Goal: Information Seeking & Learning: Learn about a topic

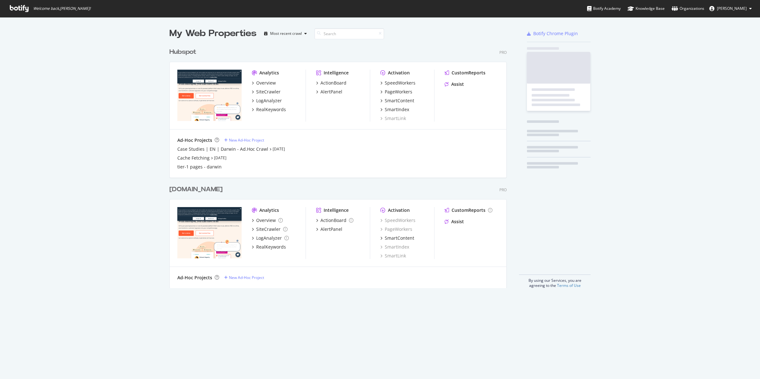
scroll to position [379, 760]
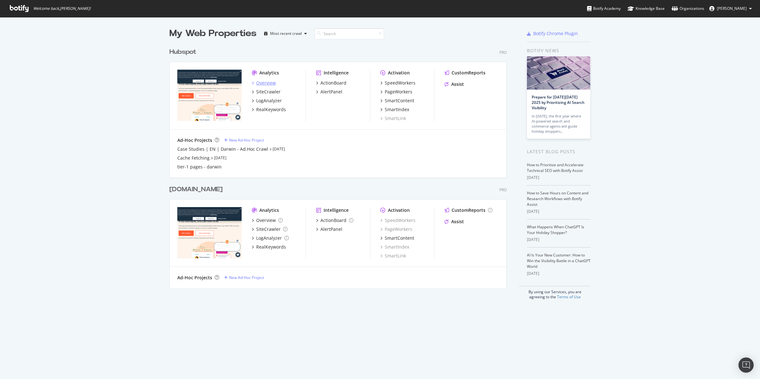
click at [261, 82] on div "Overview" at bounding box center [266, 83] width 20 height 6
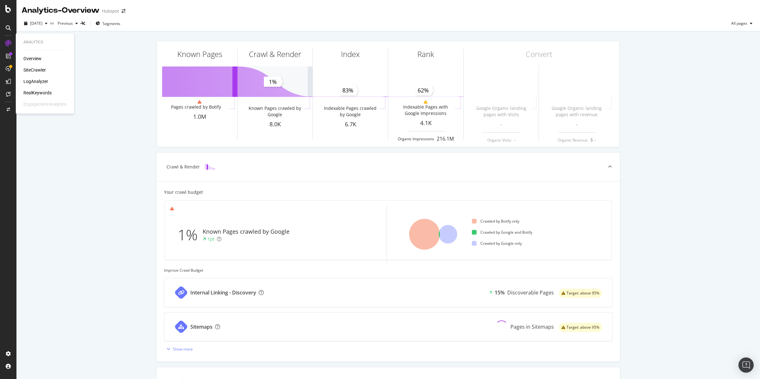
click at [36, 77] on div "Overview SiteCrawler LogAnalyzer RealKeywords EngagementAnalytics" at bounding box center [44, 81] width 43 height 52
click at [36, 79] on div "LogAnalyzer" at bounding box center [35, 81] width 25 height 6
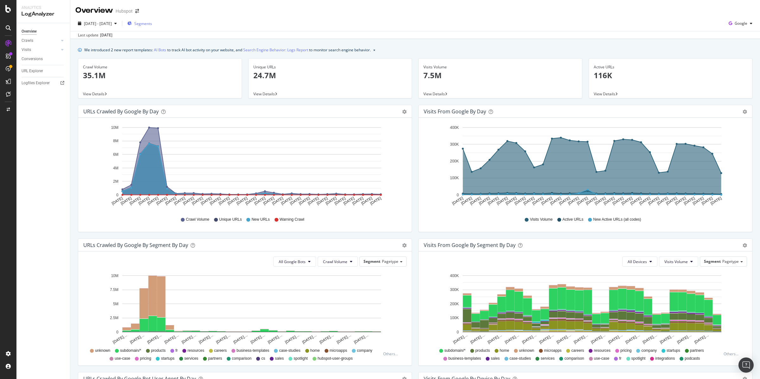
click at [152, 24] on span "Segments" at bounding box center [143, 23] width 18 height 5
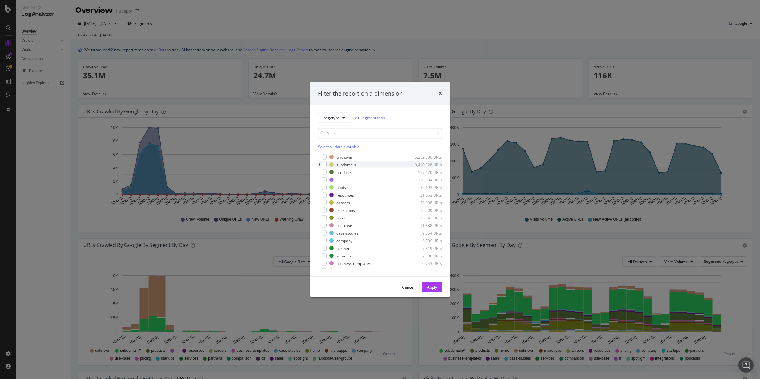
click at [321, 165] on div "modal" at bounding box center [320, 164] width 4 height 6
click at [327, 173] on div "modal" at bounding box center [327, 172] width 5 height 5
click at [429, 288] on div "Apply" at bounding box center [432, 286] width 10 height 5
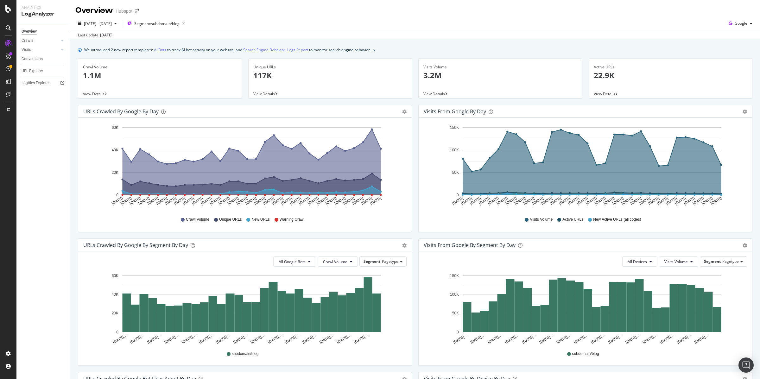
click at [370, 137] on icon "A chart." at bounding box center [251, 162] width 258 height 66
click at [35, 83] on div "Logfiles Explorer" at bounding box center [36, 83] width 28 height 7
click at [37, 51] on link "Visits" at bounding box center [41, 50] width 38 height 7
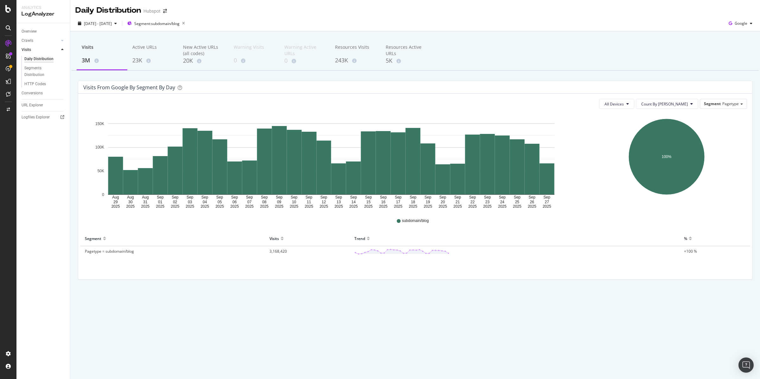
click at [37, 51] on link "Visits" at bounding box center [41, 50] width 38 height 7
click at [37, 29] on link "Overview" at bounding box center [44, 31] width 44 height 7
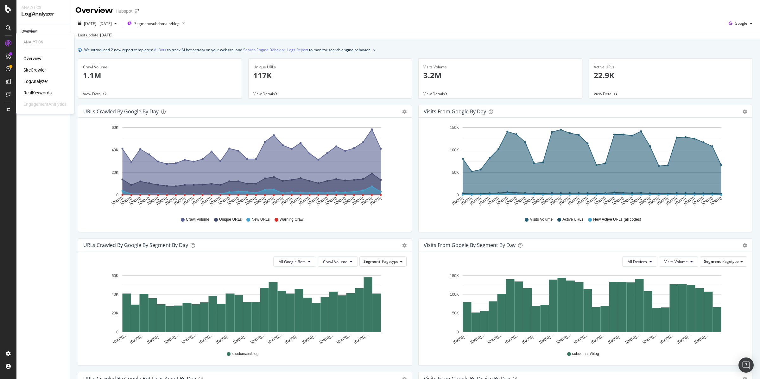
click at [35, 70] on div "SiteCrawler" at bounding box center [34, 70] width 22 height 6
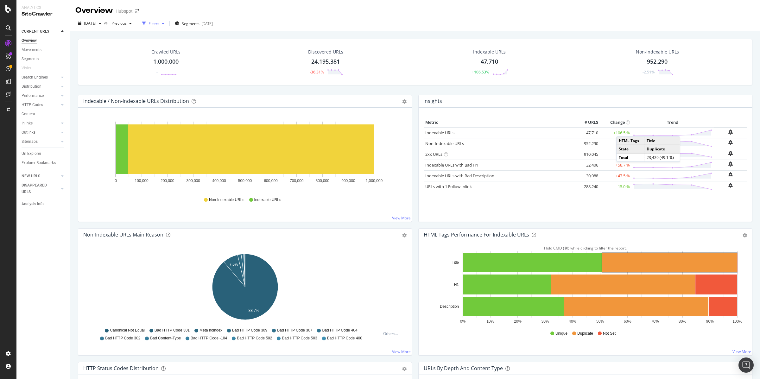
click at [159, 23] on div "Filters" at bounding box center [153, 23] width 11 height 5
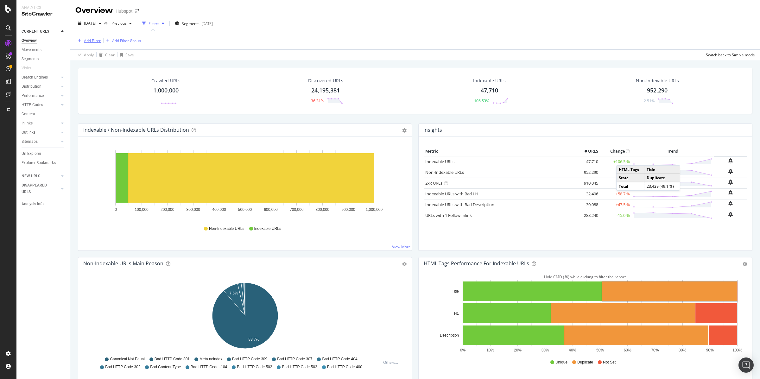
click at [94, 39] on div "Add Filter" at bounding box center [92, 40] width 17 height 5
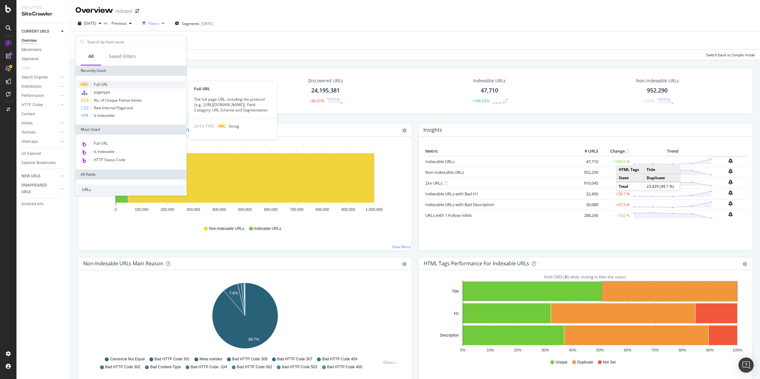
click at [104, 83] on span "Full URL" at bounding box center [101, 84] width 14 height 5
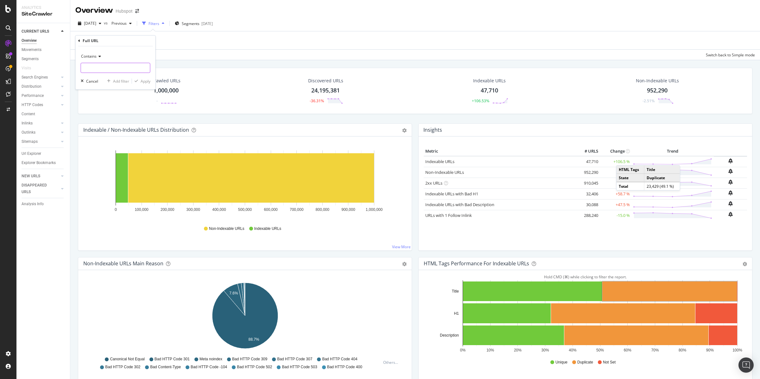
click at [102, 71] on input "text" at bounding box center [115, 68] width 69 height 10
paste input "RSS feed"
paste input "https://blog.hubspot.com/_hcms/rss/feed?feedId"
type input "https://blog.hubspot.com/_hcms/rss/feed?feedId"
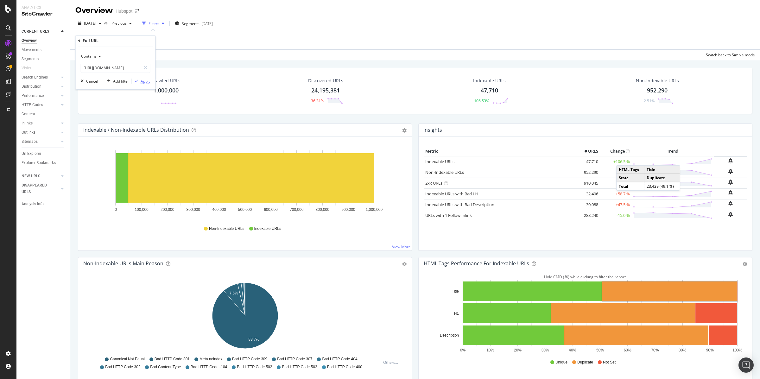
scroll to position [0, 0]
click at [144, 81] on div "Apply" at bounding box center [146, 80] width 10 height 5
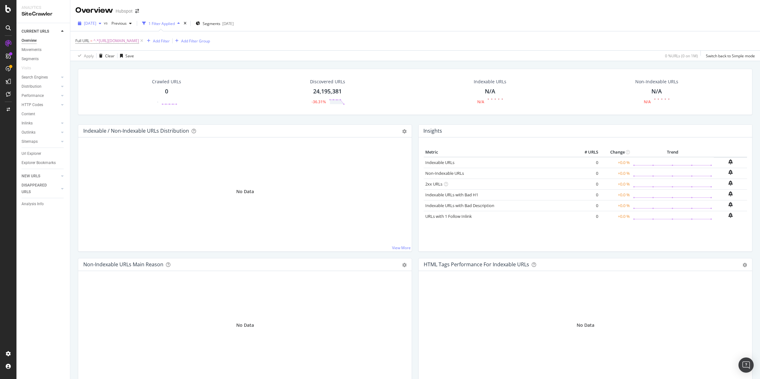
click at [96, 25] on span "[DATE]" at bounding box center [90, 23] width 12 height 5
click at [113, 67] on div "2025 Aug. 12th" at bounding box center [101, 68] width 34 height 6
click at [324, 92] on div "37,801,879" at bounding box center [327, 91] width 28 height 8
click at [127, 23] on span "Previous" at bounding box center [118, 23] width 18 height 5
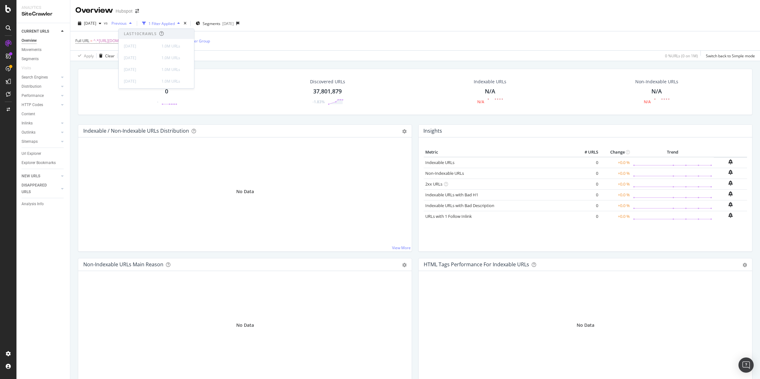
click at [127, 23] on span "Previous" at bounding box center [118, 23] width 18 height 5
click at [96, 22] on span "2025 Aug. 12th" at bounding box center [90, 23] width 12 height 5
click at [103, 46] on div "[DATE]" at bounding box center [101, 46] width 34 height 6
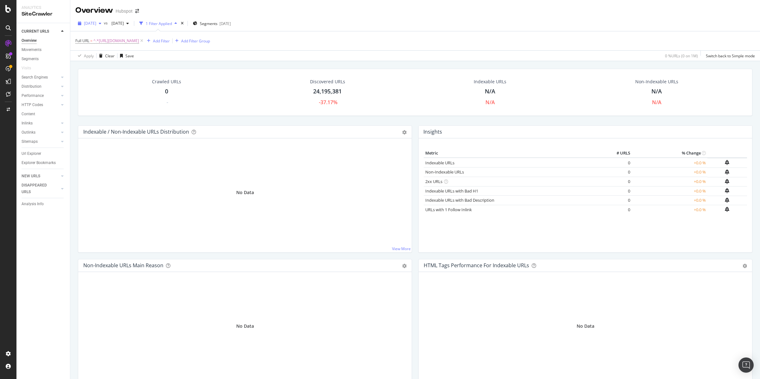
click at [96, 22] on span "[DATE]" at bounding box center [90, 23] width 12 height 5
click at [124, 23] on span "2025 Aug. 5th" at bounding box center [116, 23] width 15 height 5
click at [161, 58] on div "1.0M URLs" at bounding box center [170, 58] width 19 height 6
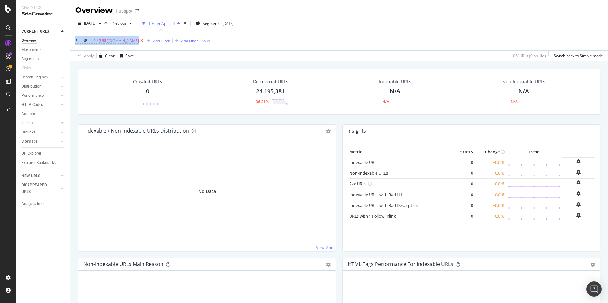
drag, startPoint x: 70, startPoint y: 41, endPoint x: 193, endPoint y: 40, distance: 122.8
click at [193, 40] on div "Full URL = ^.*https://blog.hubspot.com/_hcms/rss/feed?feedId.*$ Add Filter Add …" at bounding box center [338, 46] width 537 height 30
copy div "Full URL = ^.*https://blog.hubspot.com/_hcms/rss/feed?feedId.*$"
drag, startPoint x: 276, startPoint y: 111, endPoint x: 278, endPoint y: 104, distance: 7.1
click at [276, 111] on div "Crawled URLs 0 - Discovered URLs 24,195,381 -36.31% Indexable URLs N/A N/A Non-…" at bounding box center [339, 92] width 522 height 46
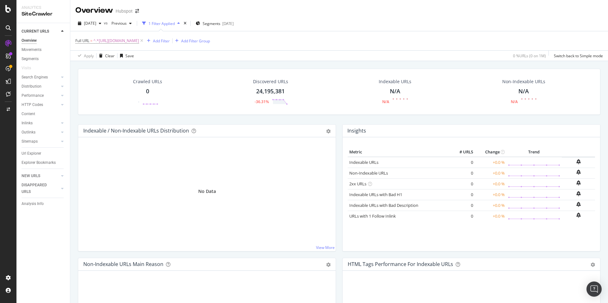
click at [9, 27] on icon at bounding box center [8, 27] width 5 height 5
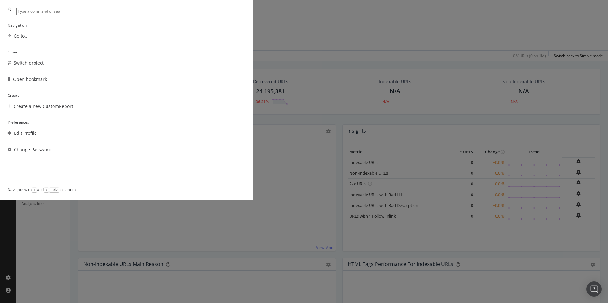
click at [481, 35] on div "Navigation Go to... Other Switch project Open bookmark Create Create a new Cust…" at bounding box center [304, 151] width 608 height 303
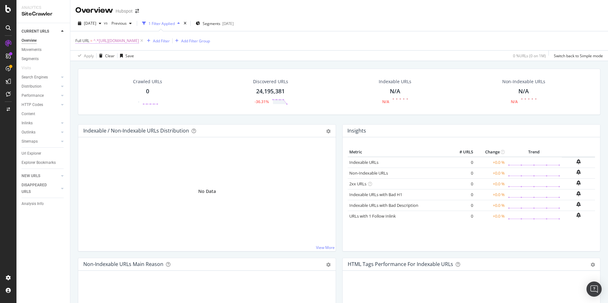
click at [139, 39] on span "^.*https://blog.hubspot.com/_hcms/rss/feed?feedId.*$" at bounding box center [116, 40] width 46 height 9
click at [111, 63] on input "https://blog.hubspot.com/_hcms/rss/feed?feedId" at bounding box center [111, 67] width 60 height 10
paste input "=NTM6MzA3ODExMjAxOjA%3D&limit=5&dateLanguage=ZW5fVVM%3D&dateFormat=RUVFRSwgTU1N…"
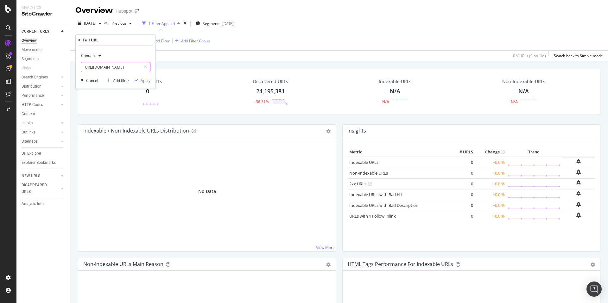
scroll to position [0, 798]
type input "https://blog.hubspot.com/_hcms/rss/feed?feedId=NTM6MzA3ODExMjAxOjA%3D&limit=5&d…"
click at [148, 81] on div "Apply" at bounding box center [146, 80] width 10 height 5
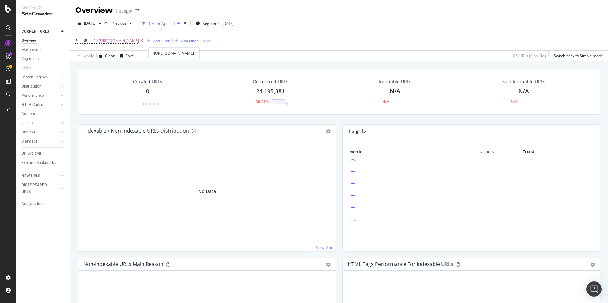
click at [144, 41] on icon at bounding box center [141, 41] width 5 height 6
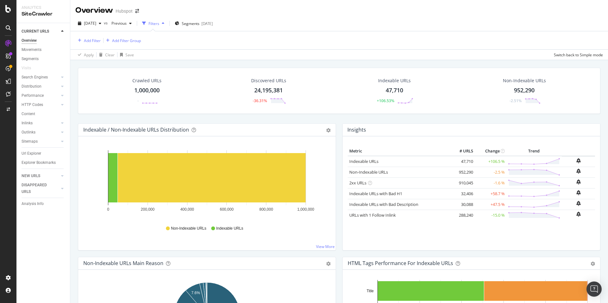
click at [269, 91] on div "24,195,381" at bounding box center [268, 90] width 28 height 8
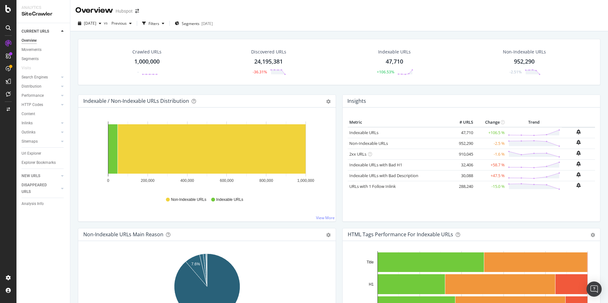
click at [391, 61] on div "47,710" at bounding box center [393, 62] width 17 height 8
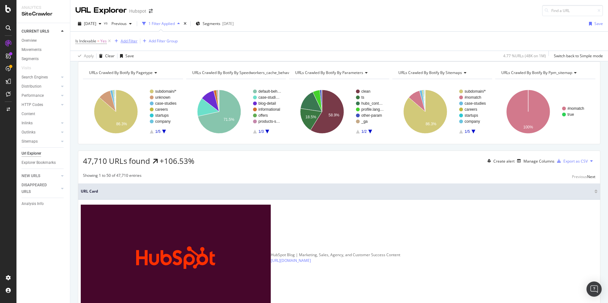
click at [117, 40] on icon "button" at bounding box center [116, 41] width 3 height 4
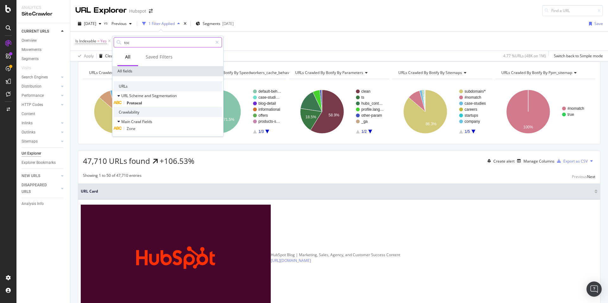
paste input "-variant"
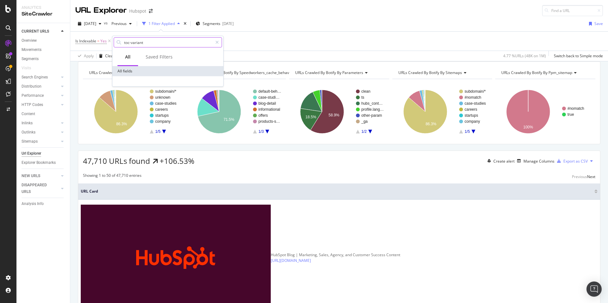
type input "toc-variant"
click at [306, 36] on div "Is Indexable = Yes Add Filter Add Filter Group" at bounding box center [338, 41] width 527 height 19
click at [131, 43] on div "Add Filter" at bounding box center [129, 40] width 17 height 5
drag, startPoint x: 282, startPoint y: 39, endPoint x: 247, endPoint y: 41, distance: 34.9
click at [278, 40] on div "Is Indexable = Yes Add Filter Add Filter Group" at bounding box center [338, 41] width 527 height 19
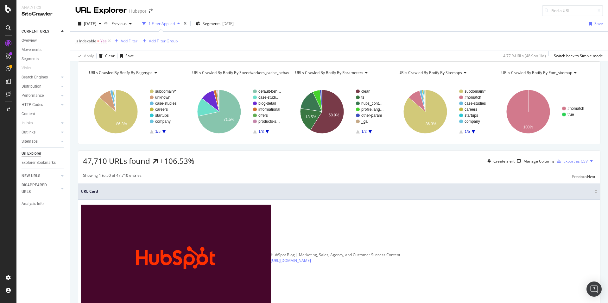
click at [132, 41] on div "Add Filter" at bounding box center [129, 40] width 17 height 5
click at [129, 59] on div "All" at bounding box center [127, 57] width 5 height 6
click at [130, 59] on div "All" at bounding box center [127, 57] width 5 height 6
click at [160, 56] on div "Saved Filters" at bounding box center [159, 57] width 27 height 6
click at [124, 56] on div "All" at bounding box center [127, 57] width 21 height 17
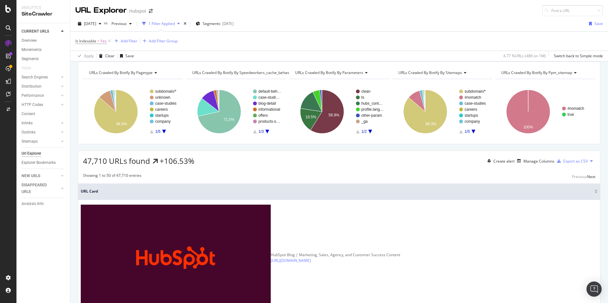
drag, startPoint x: 286, startPoint y: 41, endPoint x: 250, endPoint y: 42, distance: 36.4
click at [283, 42] on div "Is Indexable = Yes Add Filter Add Filter Group" at bounding box center [338, 41] width 527 height 19
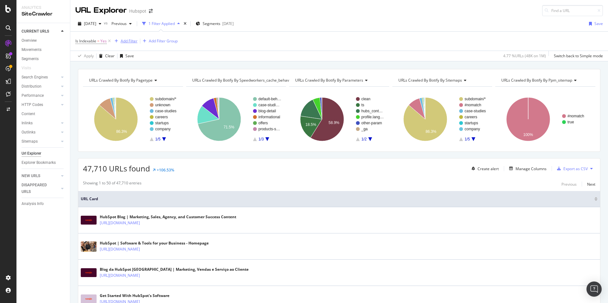
click at [128, 41] on div "Add Filter" at bounding box center [129, 40] width 17 height 5
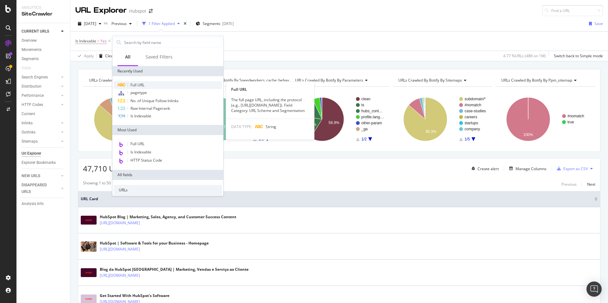
click at [142, 83] on span "Full URL" at bounding box center [137, 84] width 14 height 5
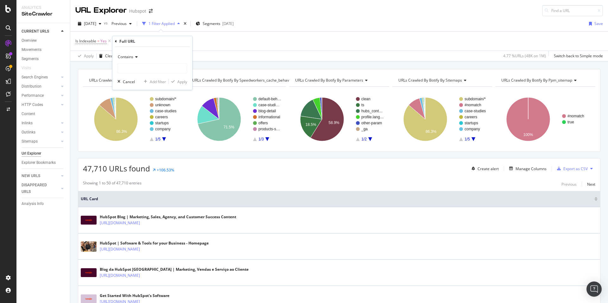
click at [137, 62] on div "Contains" at bounding box center [152, 63] width 70 height 22
click at [136, 66] on input "text" at bounding box center [152, 68] width 69 height 10
paste input "toc-variant"
type input "toc-variant"
click at [179, 83] on div "Apply" at bounding box center [182, 81] width 10 height 5
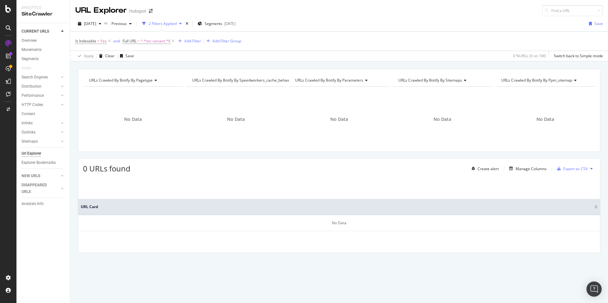
click at [220, 81] on span "URLs Crawled By Botify By speedworkers_cache_behaviors" at bounding box center [243, 80] width 103 height 5
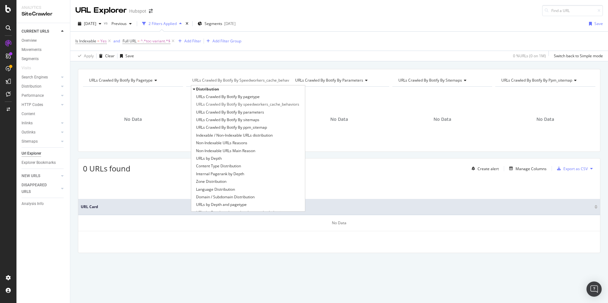
click at [267, 59] on div "Apply Clear Save 0 % URLs ( 0 on 1M ) Switch back to Simple mode" at bounding box center [338, 56] width 537 height 10
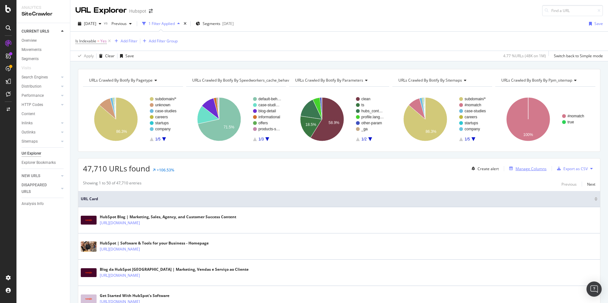
click at [534, 165] on div "Manage Columns" at bounding box center [526, 168] width 40 height 7
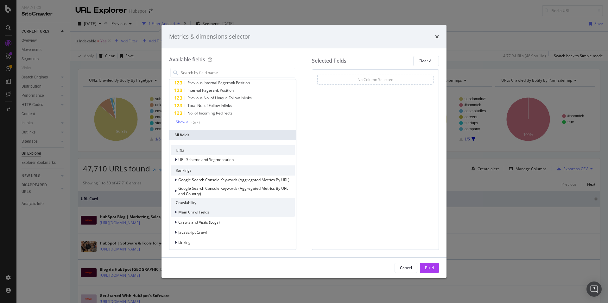
scroll to position [19, 0]
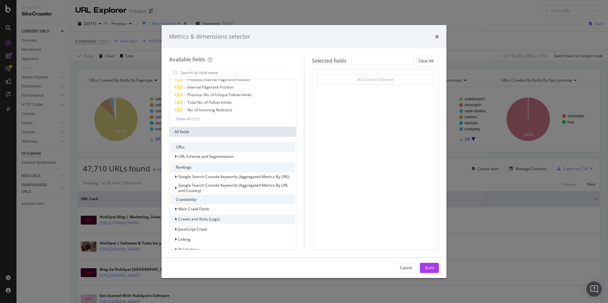
click at [224, 218] on div "Crawls and Visits (Logs)" at bounding box center [233, 219] width 124 height 9
click at [207, 218] on span "Crawls and Visits (Logs)" at bounding box center [198, 218] width 41 height 5
click at [201, 230] on span "Crawls (Logs)" at bounding box center [194, 227] width 24 height 5
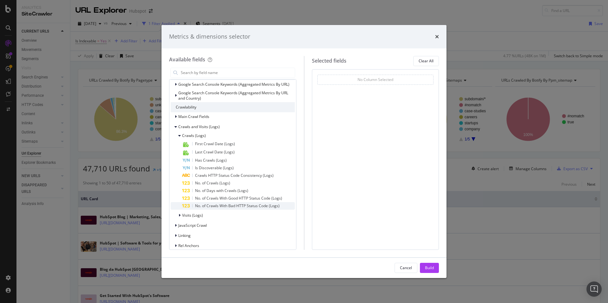
scroll to position [99, 0]
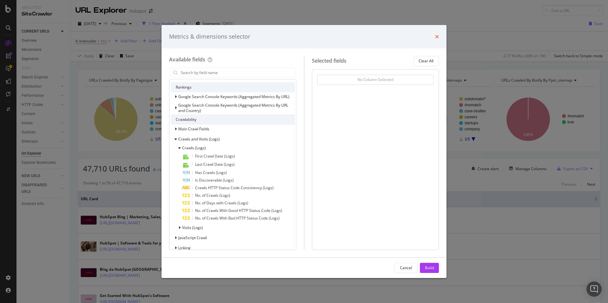
click at [435, 35] on icon "times" at bounding box center [437, 36] width 4 height 5
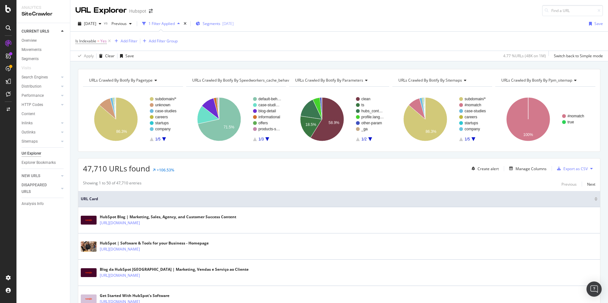
click at [215, 24] on div "Segments 2025-09-23" at bounding box center [215, 23] width 38 height 5
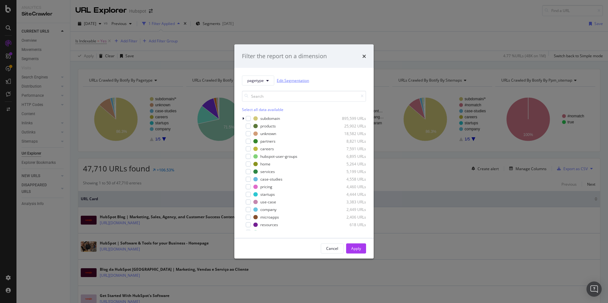
click at [290, 80] on link "Edit Segmentation" at bounding box center [293, 80] width 32 height 7
click at [245, 118] on div "modal" at bounding box center [244, 118] width 4 height 6
click at [249, 143] on div "modal" at bounding box center [251, 141] width 5 height 5
click at [356, 248] on div "Apply" at bounding box center [356, 248] width 10 height 5
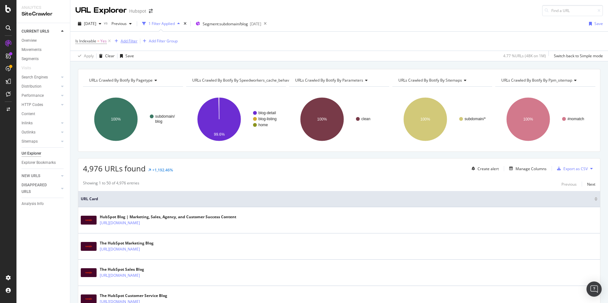
click at [131, 42] on div "Add Filter" at bounding box center [129, 40] width 17 height 5
click at [8, 25] on icon at bounding box center [8, 27] width 5 height 5
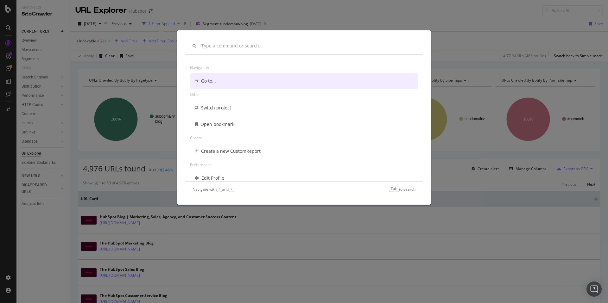
click at [8, 25] on div "Navigation Go to... Other Switch project Open bookmark Create Create a new Cust…" at bounding box center [304, 151] width 608 height 303
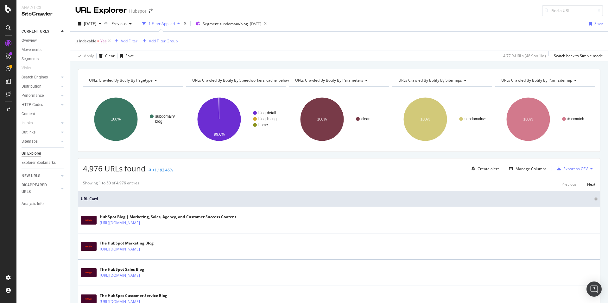
click at [8, 25] on icon at bounding box center [8, 27] width 5 height 5
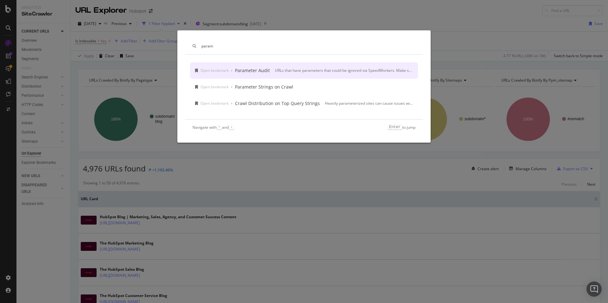
type input "param"
click at [262, 70] on div "Parameter Audit" at bounding box center [252, 70] width 35 height 6
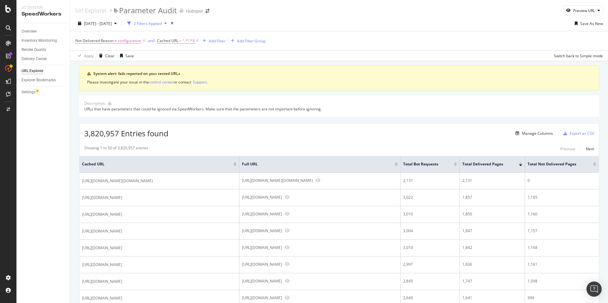
click at [162, 22] on div "2 Filters Applied" at bounding box center [148, 23] width 28 height 5
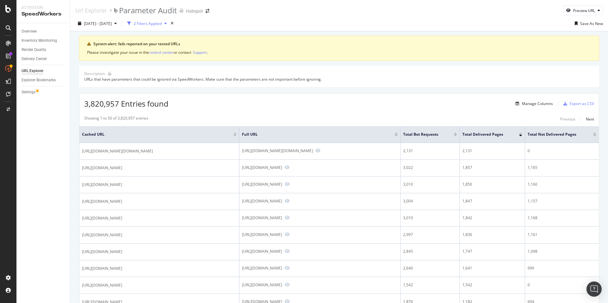
click at [162, 22] on div "2 Filters Applied" at bounding box center [148, 23] width 28 height 5
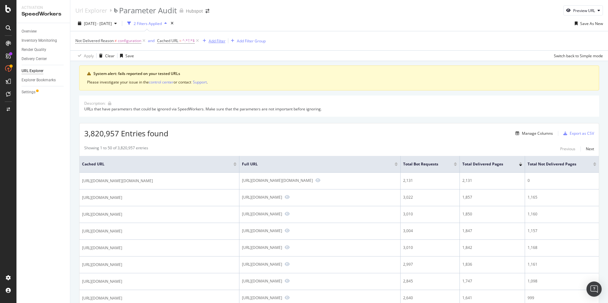
click at [215, 41] on div "Add Filter" at bounding box center [217, 40] width 17 height 5
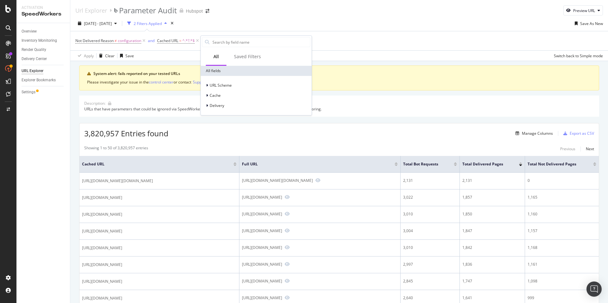
click at [215, 41] on input "text" at bounding box center [261, 41] width 98 height 9
click at [221, 85] on span "URL Scheme" at bounding box center [220, 85] width 22 height 5
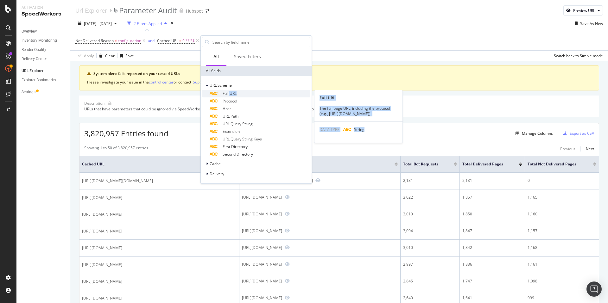
drag, startPoint x: 230, startPoint y: 98, endPoint x: 229, endPoint y: 95, distance: 3.4
click at [229, 95] on div "Full URL Full URL The full page URL, including the protocol (e.g., https://www.…" at bounding box center [256, 124] width 108 height 68
click at [229, 95] on span "Full URL" at bounding box center [229, 93] width 14 height 5
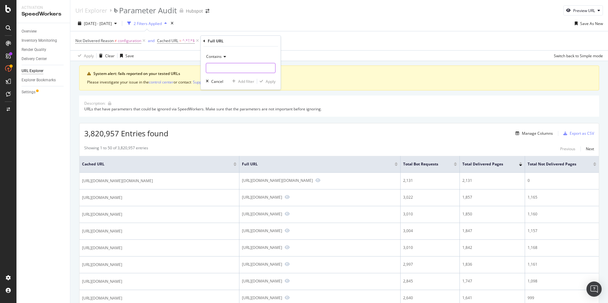
click at [220, 66] on input "text" at bounding box center [240, 68] width 69 height 10
type input "RSS"
click at [272, 81] on div "Apply" at bounding box center [271, 81] width 10 height 5
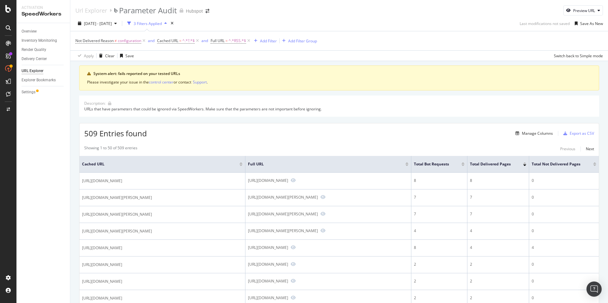
drag, startPoint x: 207, startPoint y: 12, endPoint x: 225, endPoint y: 22, distance: 20.5
click at [225, 22] on div "Url Explorer Parameter Audit Hubspot Preview URL 2025 Sep. 3rd - Sep. 30th 3 Fi…" at bounding box center [338, 151] width 537 height 303
click at [34, 58] on div "Overview" at bounding box center [32, 58] width 18 height 6
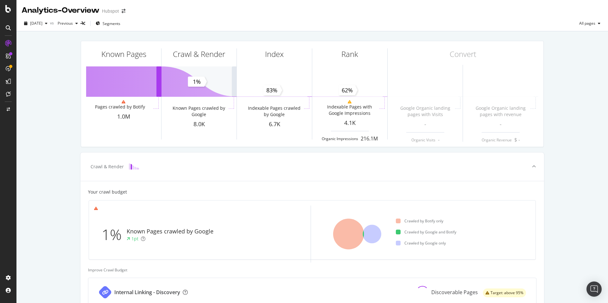
scroll to position [154, 0]
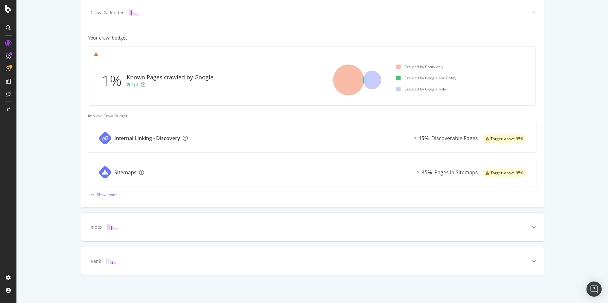
click at [125, 227] on div "Index" at bounding box center [302, 227] width 438 height 6
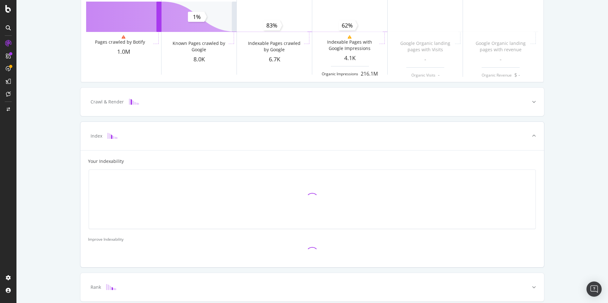
scroll to position [0, 0]
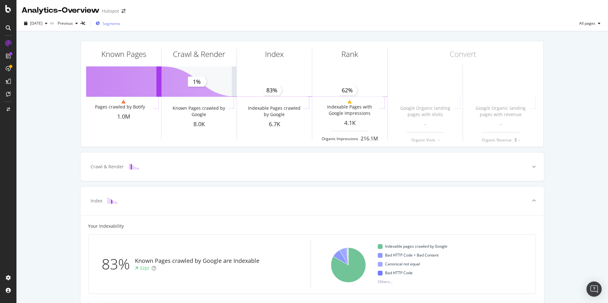
click at [119, 24] on span "Segments" at bounding box center [112, 23] width 18 height 5
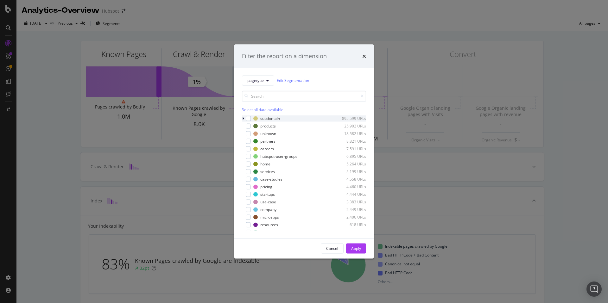
click at [244, 118] on div "modal" at bounding box center [244, 118] width 4 height 6
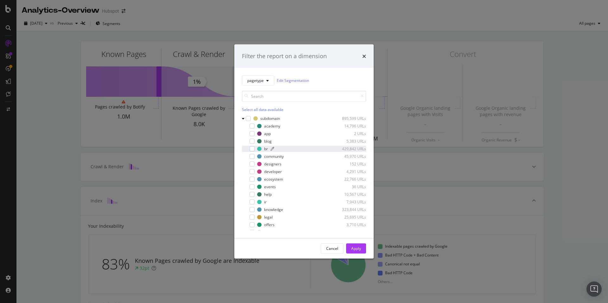
drag, startPoint x: 251, startPoint y: 141, endPoint x: 269, endPoint y: 151, distance: 20.1
click at [251, 141] on div "modal" at bounding box center [251, 141] width 5 height 5
click at [356, 248] on div "Apply" at bounding box center [356, 248] width 10 height 5
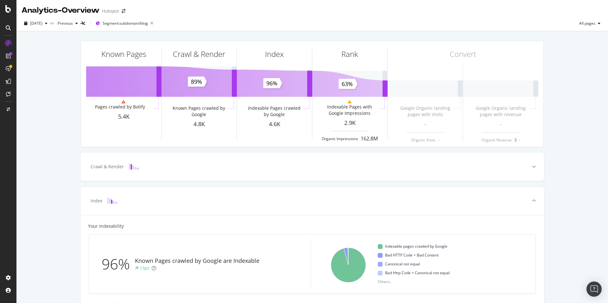
click at [11, 27] on div at bounding box center [8, 28] width 10 height 10
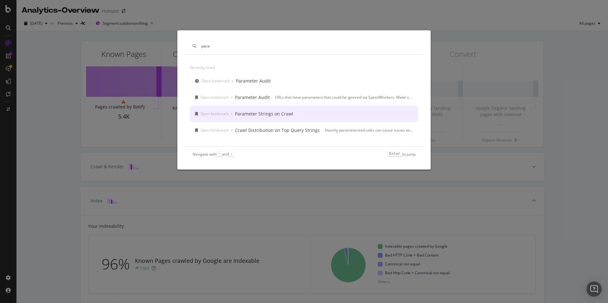
type input "para"
click at [304, 115] on div "Open bookmark › Parameter Strings on Crawl" at bounding box center [304, 114] width 228 height 16
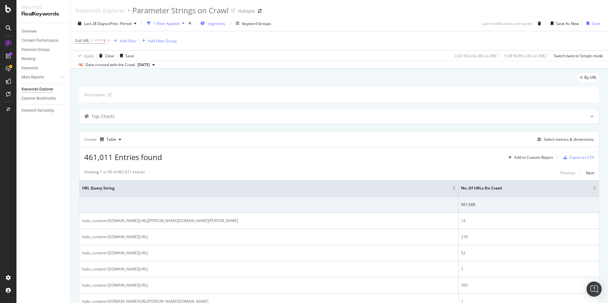
click at [224, 24] on span "Segments" at bounding box center [216, 23] width 18 height 5
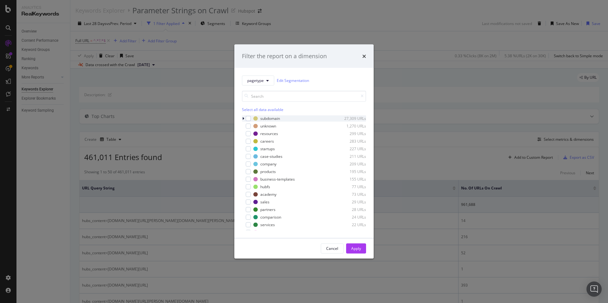
click at [244, 118] on icon "modal" at bounding box center [243, 118] width 2 height 4
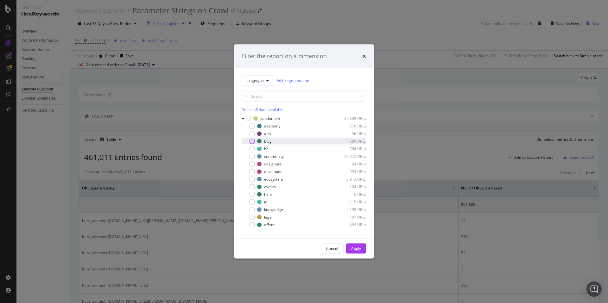
click at [252, 141] on div "modal" at bounding box center [251, 141] width 5 height 5
click at [355, 246] on div "Apply" at bounding box center [356, 248] width 10 height 5
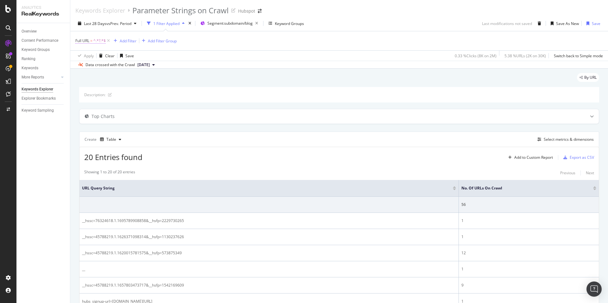
click at [89, 39] on span "Full URL = ^.*?.*$" at bounding box center [90, 41] width 30 height 6
click at [97, 68] on input "?" at bounding box center [111, 67] width 60 height 10
type input "RSS"
click at [144, 81] on div "Apply" at bounding box center [146, 80] width 10 height 5
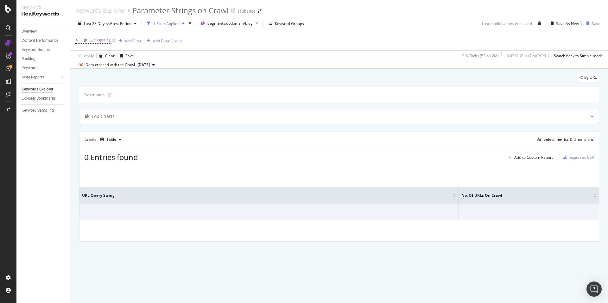
click at [9, 28] on icon at bounding box center [8, 27] width 5 height 5
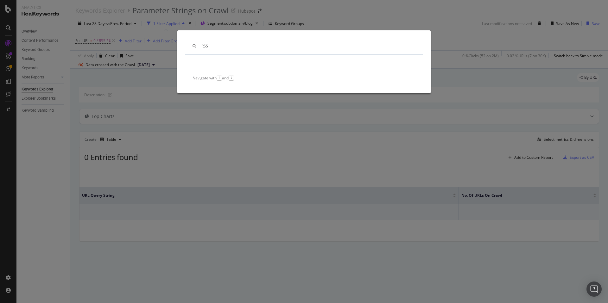
type input "RSS"
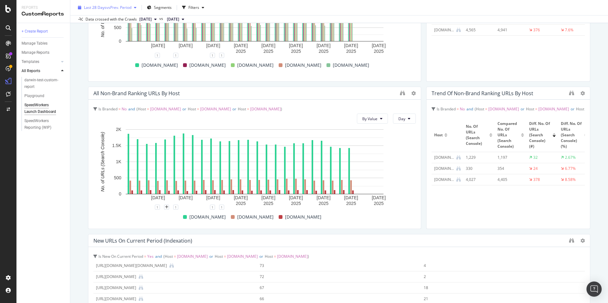
scroll to position [526, 0]
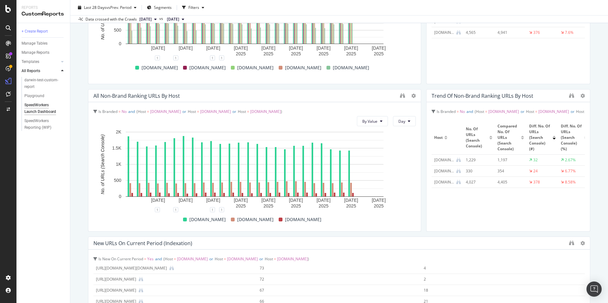
click at [8, 29] on icon at bounding box center [8, 27] width 5 height 5
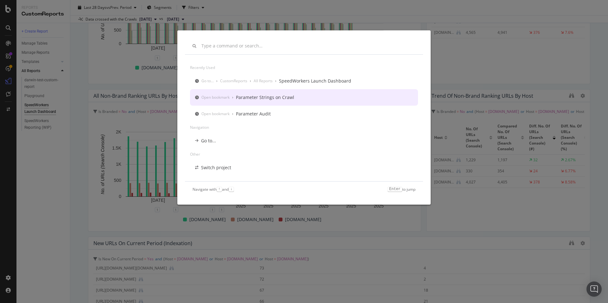
click at [264, 98] on div "Parameter Strings on Crawl" at bounding box center [265, 97] width 58 height 6
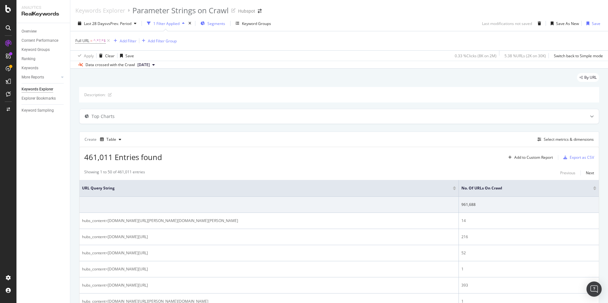
click at [209, 23] on span "Segments" at bounding box center [216, 23] width 18 height 5
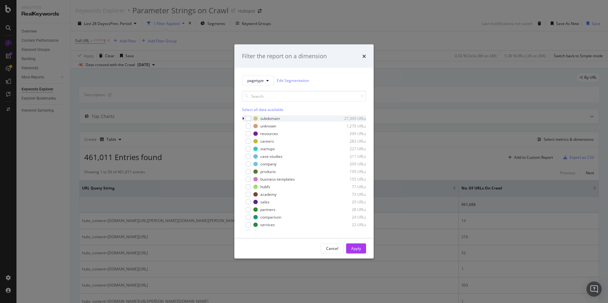
click at [243, 118] on icon "modal" at bounding box center [243, 118] width 2 height 4
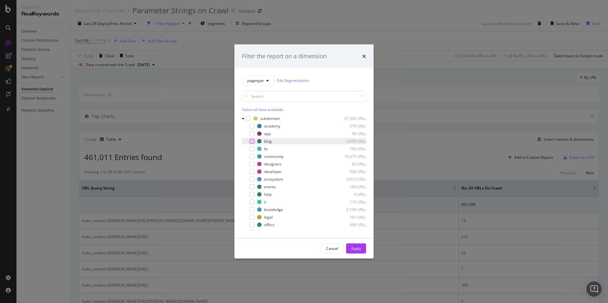
click at [253, 141] on div "modal" at bounding box center [251, 141] width 5 height 5
click at [353, 251] on div "Apply" at bounding box center [356, 248] width 10 height 5
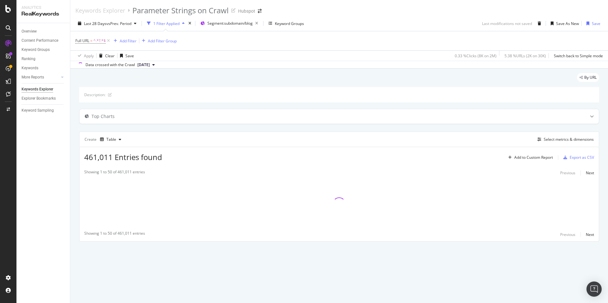
click at [353, 251] on div "By URL Description: Top Charts Create Table Select metrics & dimensions 461,011…" at bounding box center [338, 166] width 537 height 195
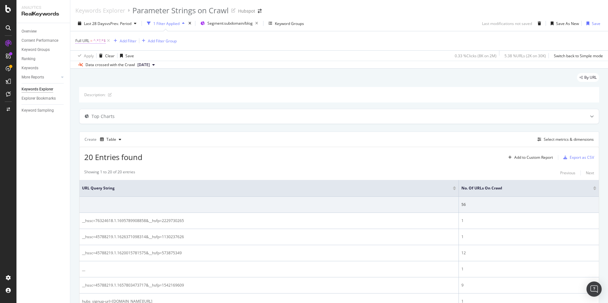
click at [86, 40] on span "Full URL" at bounding box center [82, 40] width 14 height 5
click at [142, 68] on div at bounding box center [145, 67] width 9 height 10
click at [117, 67] on input "text" at bounding box center [115, 67] width 69 height 10
click at [87, 83] on div "Cancel" at bounding box center [88, 81] width 20 height 6
click at [109, 39] on icon at bounding box center [108, 41] width 5 height 6
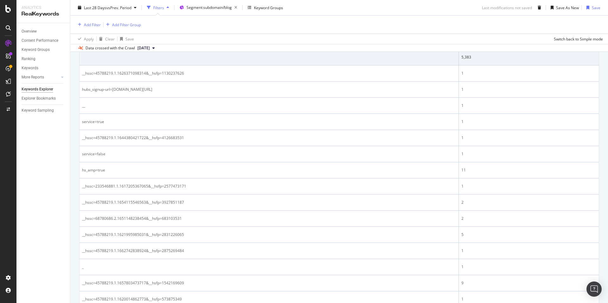
scroll to position [115, 0]
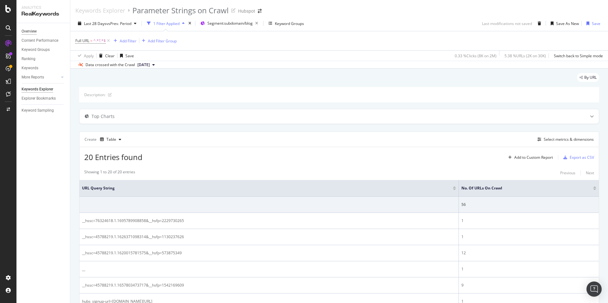
click at [28, 28] on div "Overview" at bounding box center [29, 31] width 15 height 7
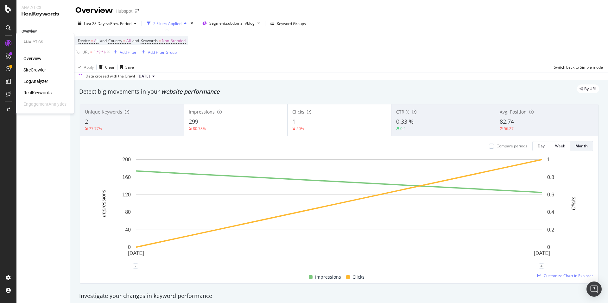
click at [36, 71] on div "SiteCrawler" at bounding box center [34, 70] width 22 height 6
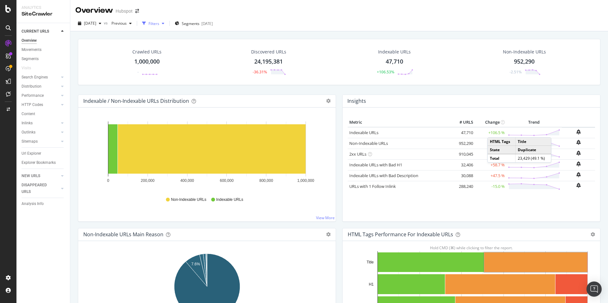
click at [159, 23] on div "Filters" at bounding box center [153, 23] width 11 height 5
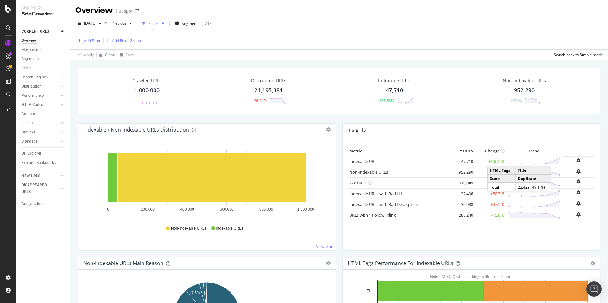
click at [159, 23] on div "Filters" at bounding box center [153, 23] width 11 height 5
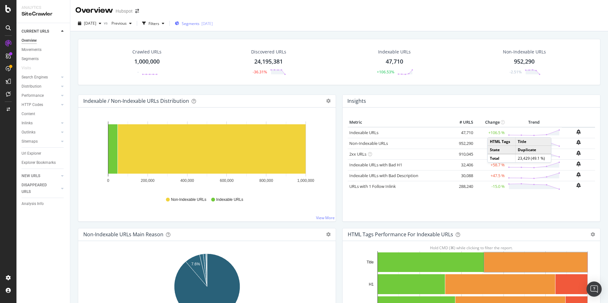
click at [199, 23] on span "Segments" at bounding box center [191, 23] width 18 height 5
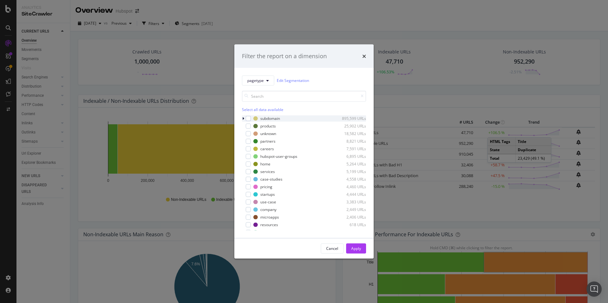
click at [243, 118] on icon "modal" at bounding box center [243, 118] width 2 height 4
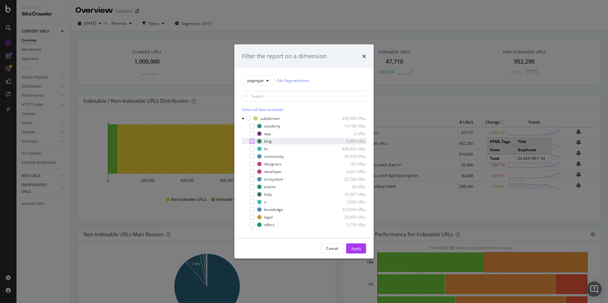
click at [252, 143] on div "modal" at bounding box center [251, 141] width 5 height 5
click at [360, 245] on div "Apply" at bounding box center [356, 248] width 10 height 9
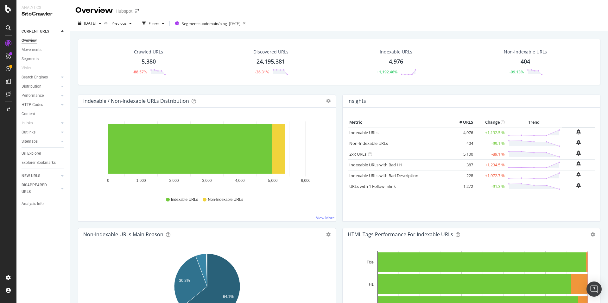
click at [523, 61] on div "404" at bounding box center [524, 62] width 9 height 8
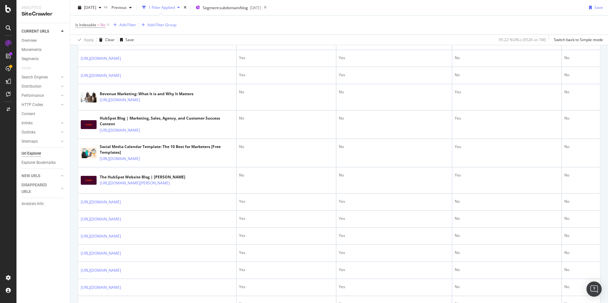
scroll to position [1033, 0]
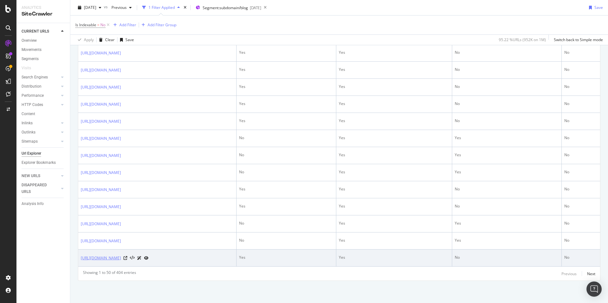
click at [121, 255] on link "https://blog.hubspot.com/marketing/why-ditch-thank-you-messages-for-pages" at bounding box center [101, 258] width 40 height 6
click at [127, 256] on icon at bounding box center [125, 258] width 4 height 4
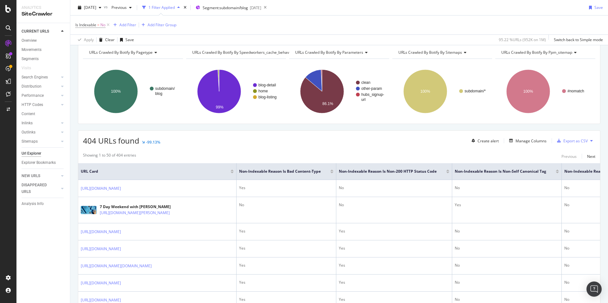
scroll to position [0, 0]
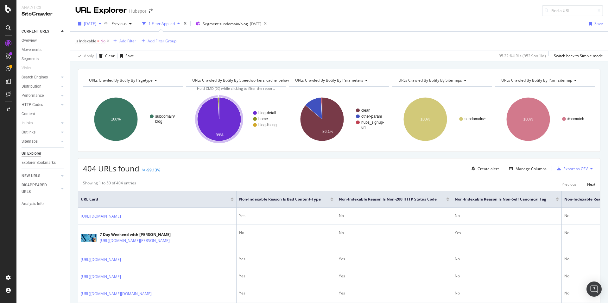
click at [96, 22] on span "[DATE]" at bounding box center [90, 23] width 12 height 5
click at [105, 52] on div "2025 Sep. 16th" at bounding box center [101, 55] width 34 height 6
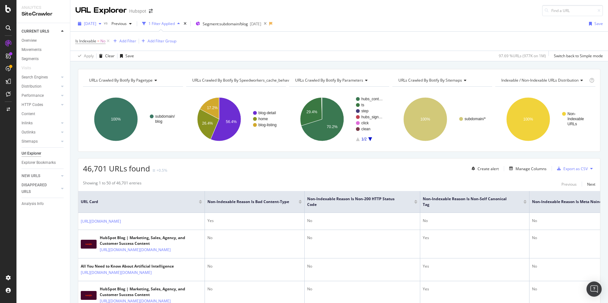
click at [96, 24] on span "2025 Sep. 16th" at bounding box center [90, 23] width 12 height 5
click at [105, 47] on div "[DATE]" at bounding box center [101, 47] width 34 height 6
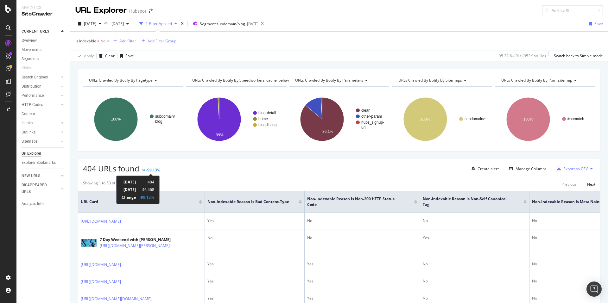
drag, startPoint x: 131, startPoint y: 183, endPoint x: 182, endPoint y: 198, distance: 53.1
click at [159, 198] on div "23rd September 2025 404 9th September 2025 46,468 Change -99.13%" at bounding box center [137, 190] width 43 height 28
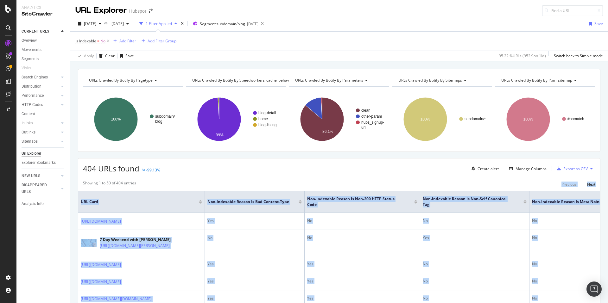
drag, startPoint x: 120, startPoint y: 182, endPoint x: 154, endPoint y: 180, distance: 34.0
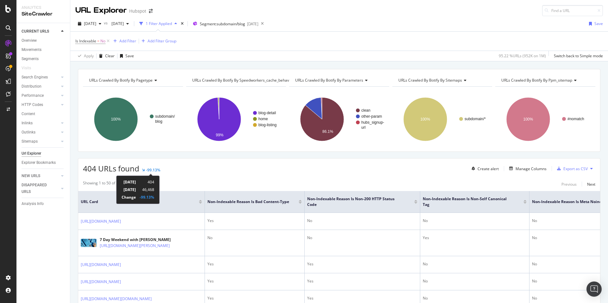
click at [165, 169] on div "404 URLs found -99.13% Create alert Manage Columns Export as CSV" at bounding box center [339, 167] width 522 height 16
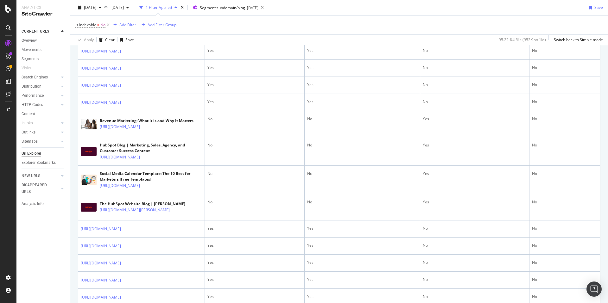
scroll to position [610, 0]
